Goal: Navigation & Orientation: Go to known website

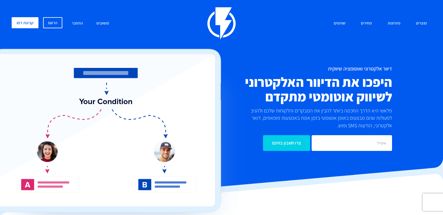
click at [76, 24] on link "התחבר" at bounding box center [77, 23] width 20 height 13
click at [76, 19] on link "התחבר" at bounding box center [77, 23] width 20 height 13
click at [77, 24] on link "התחבר" at bounding box center [77, 23] width 20 height 13
